Goal: Find specific page/section: Find specific page/section

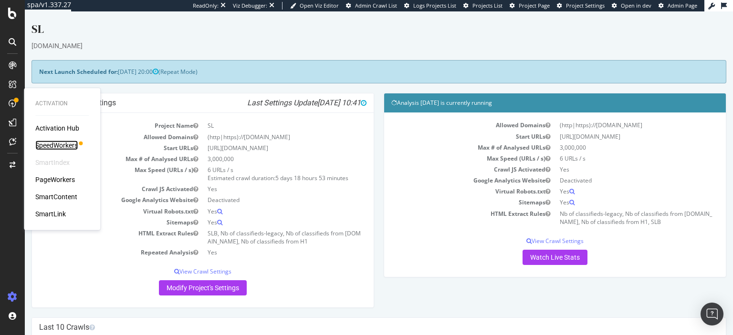
click at [68, 144] on div "SpeedWorkers" at bounding box center [56, 146] width 42 height 10
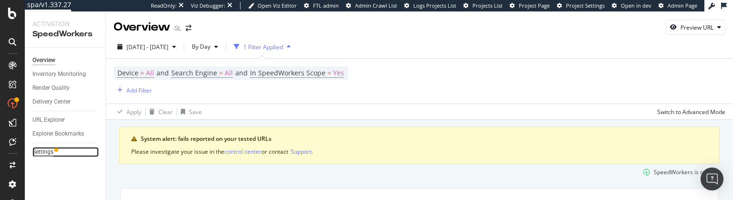
click at [43, 152] on div "Settings" at bounding box center [42, 152] width 21 height 10
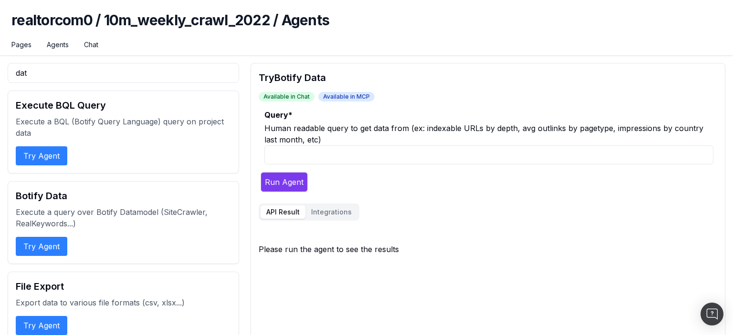
click at [504, 39] on h1 "realtorcom0 / 10m_weekly_crawl_2022 / Agents" at bounding box center [366, 25] width 710 height 29
